Goal: Check status: Check status

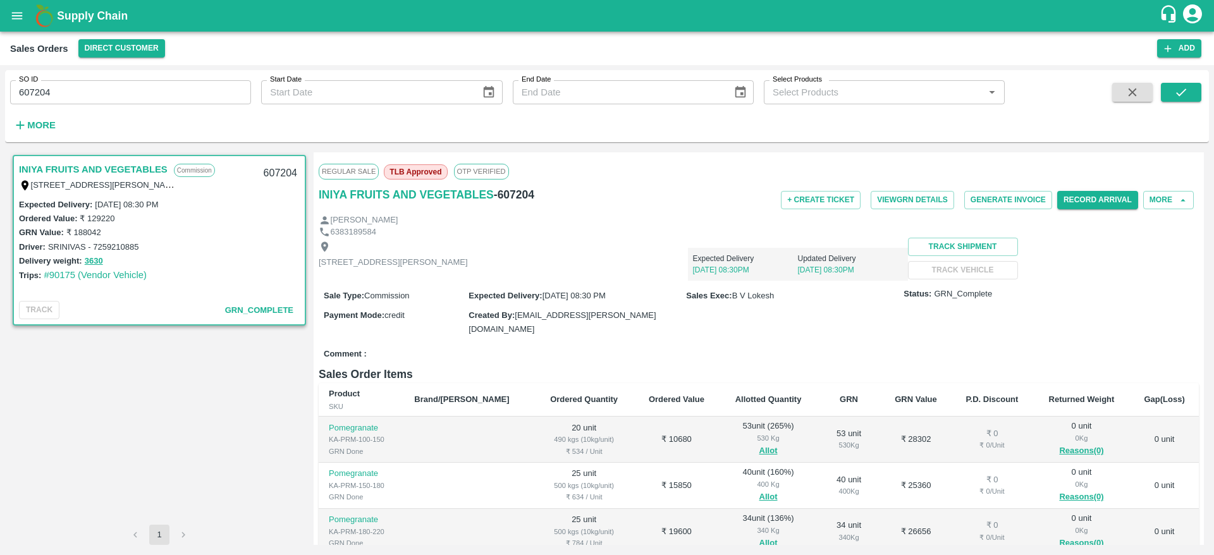
drag, startPoint x: 0, startPoint y: 0, endPoint x: 23, endPoint y: 9, distance: 24.7
click at [23, 9] on icon "open drawer" at bounding box center [17, 16] width 14 height 14
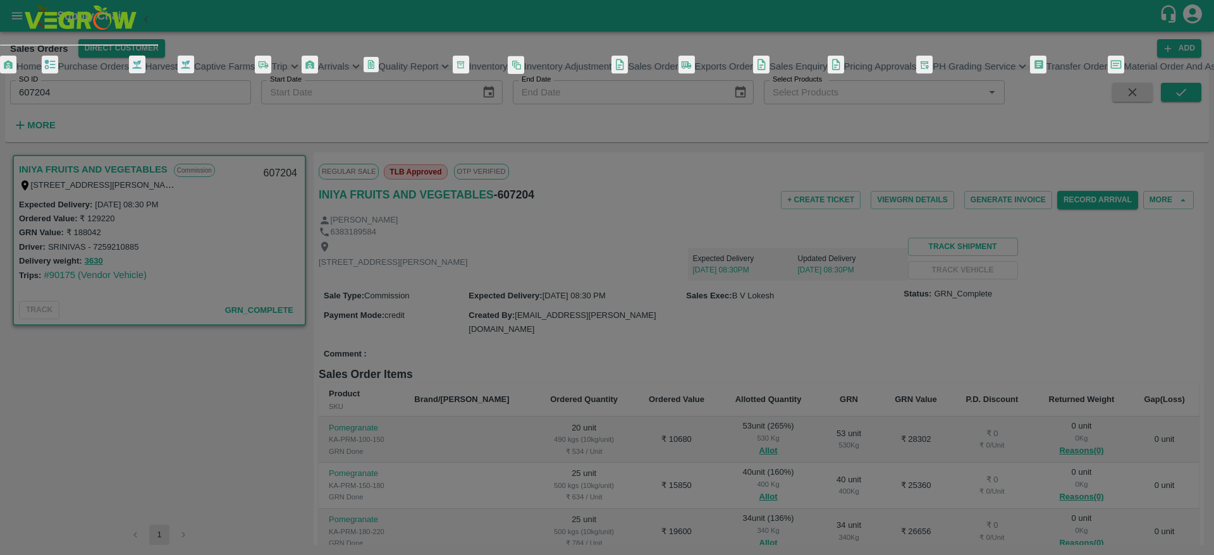
click at [92, 78] on link "Purchase Orders" at bounding box center [85, 67] width 87 height 22
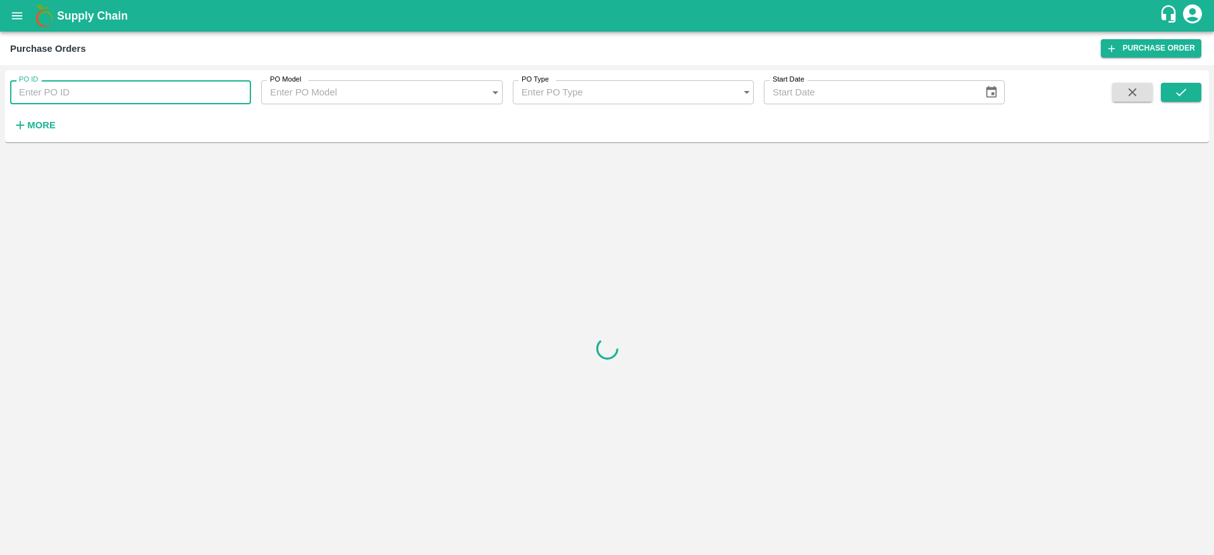
click at [141, 88] on input "PO ID" at bounding box center [130, 92] width 241 height 24
paste input "180755"
click at [1179, 90] on icon "submit" at bounding box center [1181, 92] width 14 height 14
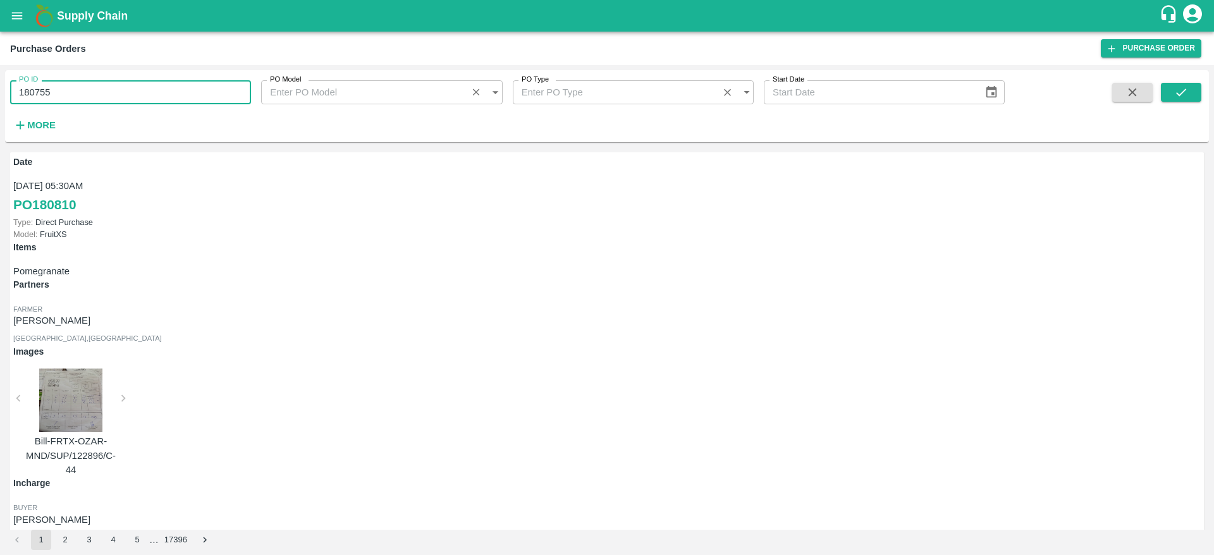
click at [143, 85] on input "180755" at bounding box center [130, 92] width 241 height 24
type input "180755"
click at [1167, 94] on button "submit" at bounding box center [1181, 92] width 40 height 19
